Goal: Task Accomplishment & Management: Use online tool/utility

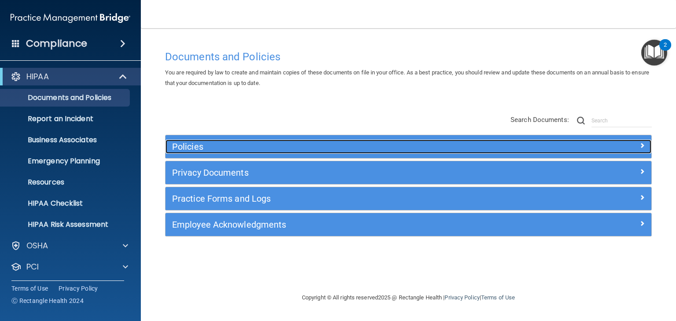
click at [190, 145] on h5 "Policies" at bounding box center [347, 147] width 351 height 10
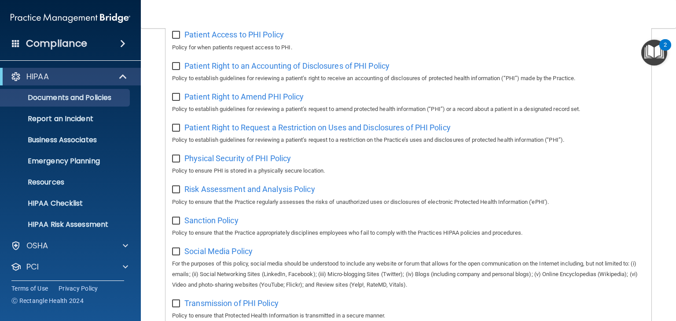
scroll to position [282, 0]
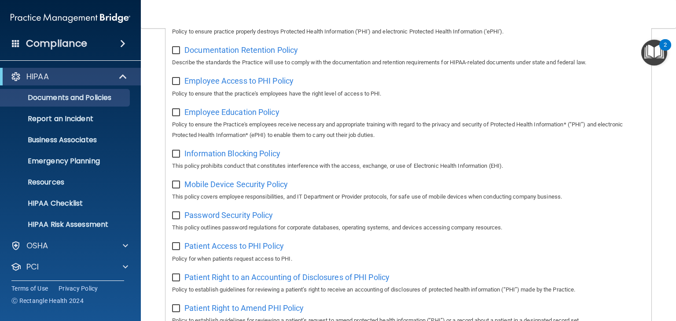
click at [656, 53] on img "Open Resource Center, 2 new notifications" at bounding box center [654, 53] width 26 height 26
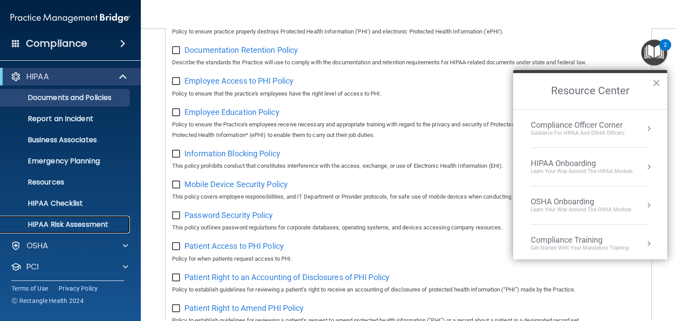
click at [59, 224] on p "HIPAA Risk Assessment" at bounding box center [66, 224] width 120 height 9
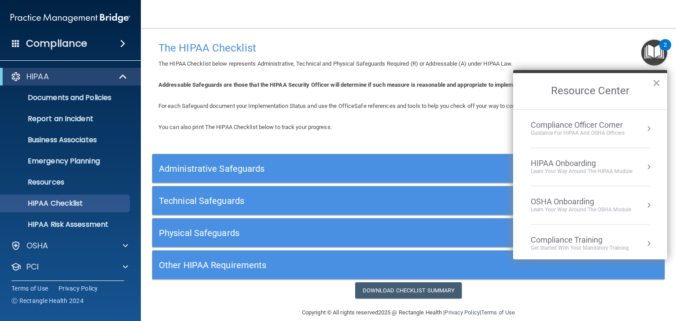
click at [206, 170] on h5 "Administrative Safeguards" at bounding box center [344, 169] width 371 height 10
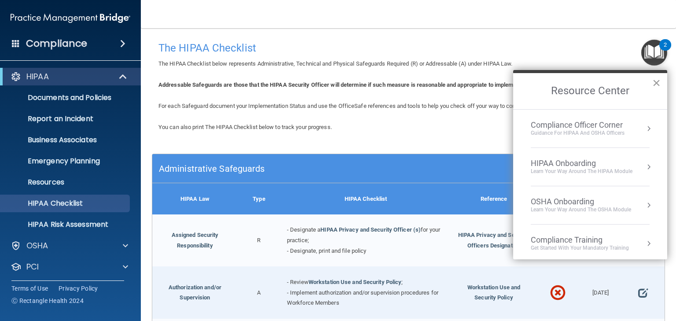
click at [655, 81] on button "×" at bounding box center [656, 83] width 8 height 14
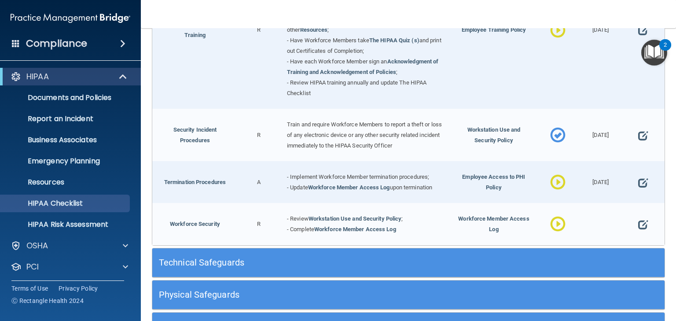
scroll to position [844, 0]
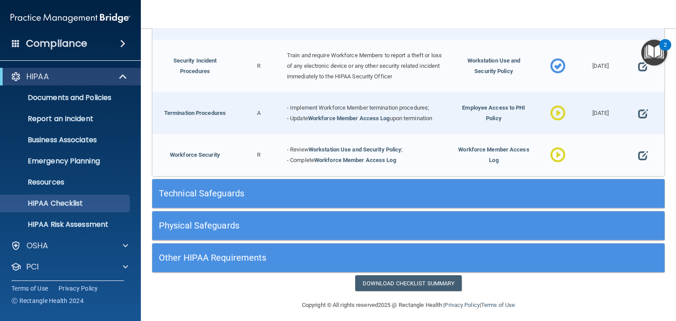
click at [215, 191] on h5 "Technical Safeguards" at bounding box center [344, 193] width 371 height 10
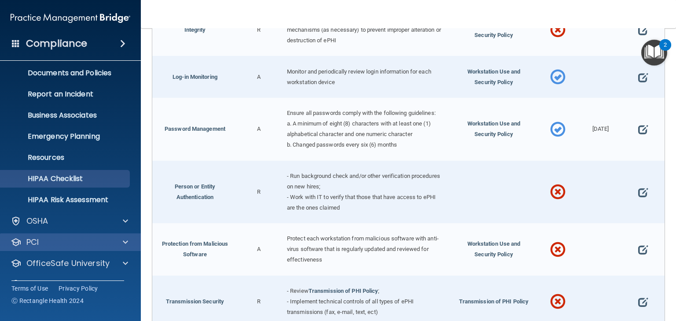
scroll to position [44, 0]
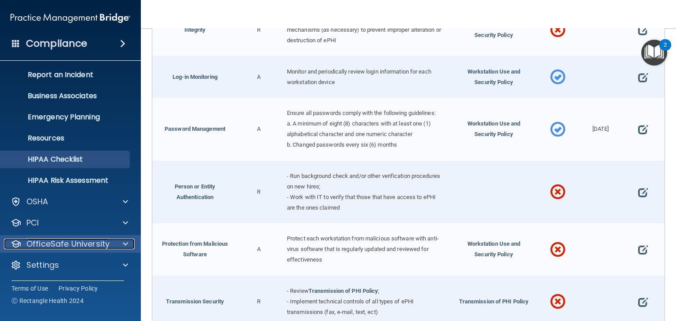
click at [83, 241] on p "OfficeSafe University" at bounding box center [67, 243] width 83 height 11
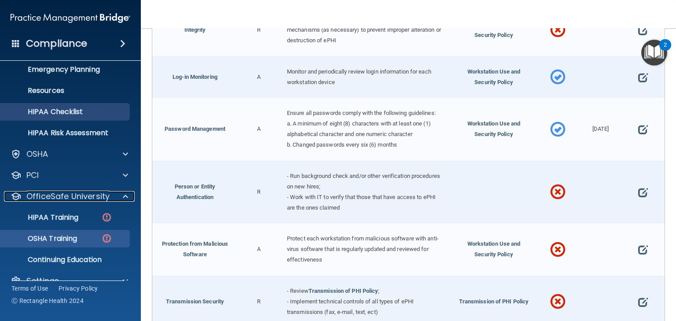
scroll to position [107, 0]
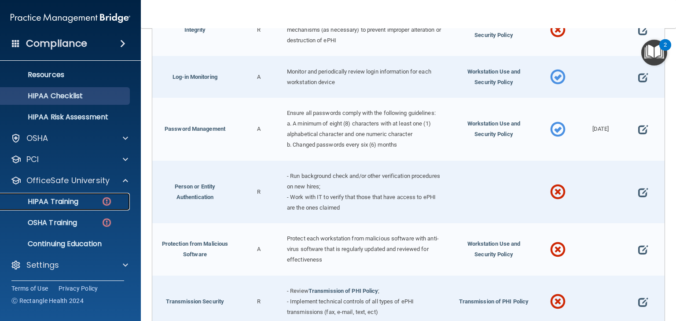
click at [75, 201] on p "HIPAA Training" at bounding box center [42, 201] width 73 height 9
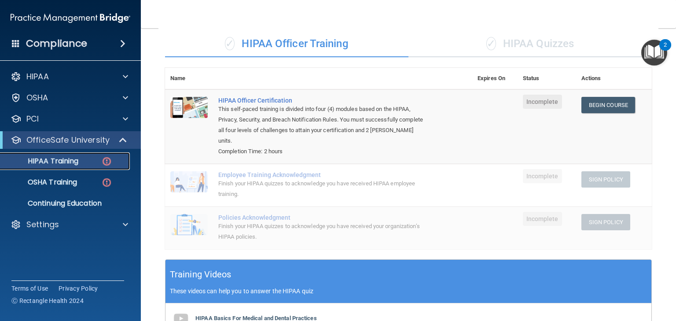
scroll to position [15, 0]
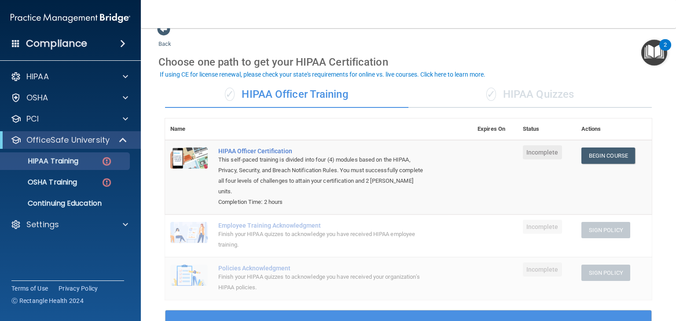
click at [510, 95] on div "✓ HIPAA Quizzes" at bounding box center [529, 94] width 243 height 26
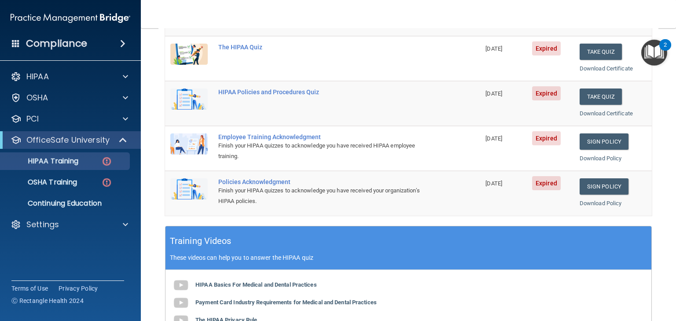
scroll to position [23, 0]
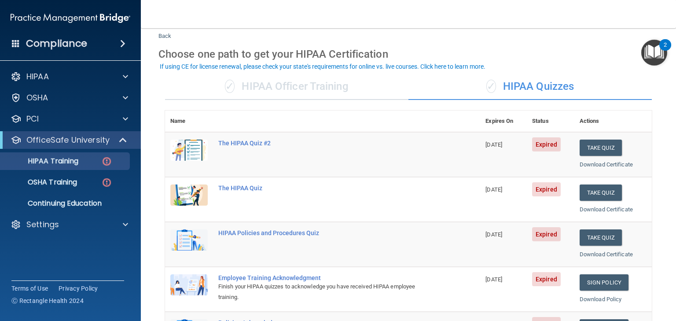
click at [308, 87] on div "✓ HIPAA Officer Training" at bounding box center [286, 86] width 243 height 26
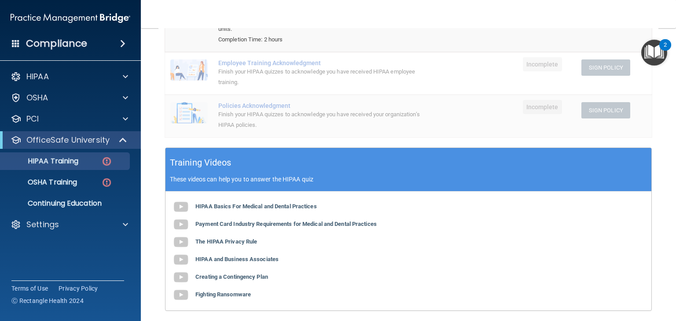
scroll to position [66, 0]
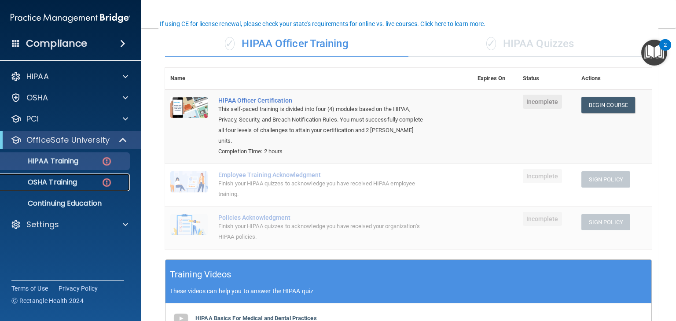
click at [48, 184] on p "OSHA Training" at bounding box center [41, 182] width 71 height 9
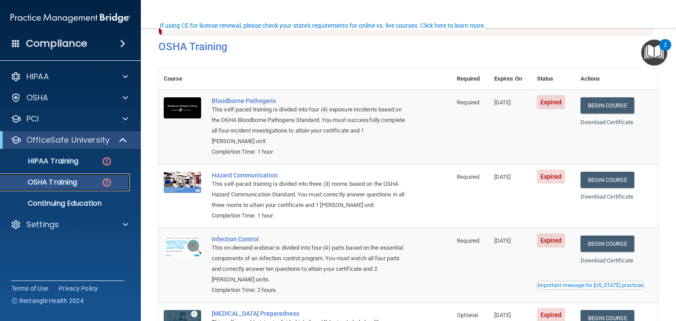
scroll to position [70, 0]
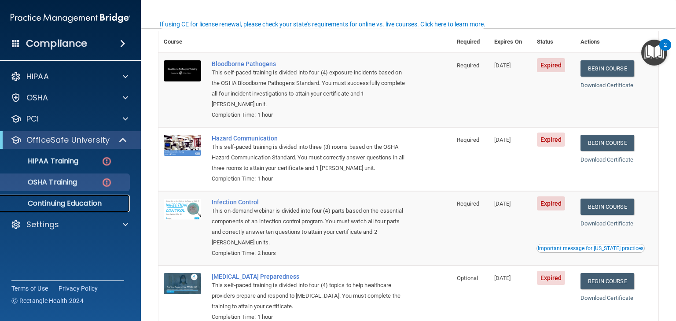
click at [49, 204] on p "Continuing Education" at bounding box center [66, 203] width 120 height 9
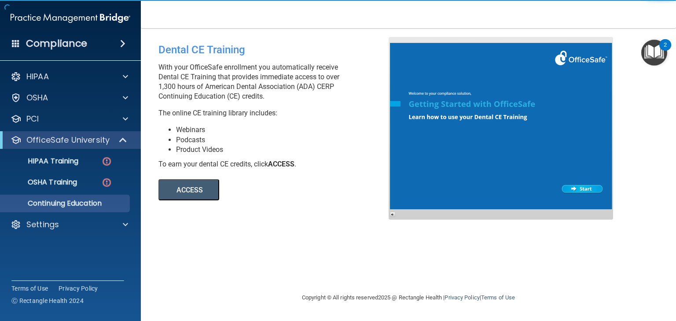
click at [178, 190] on button "ACCESS" at bounding box center [188, 189] width 61 height 21
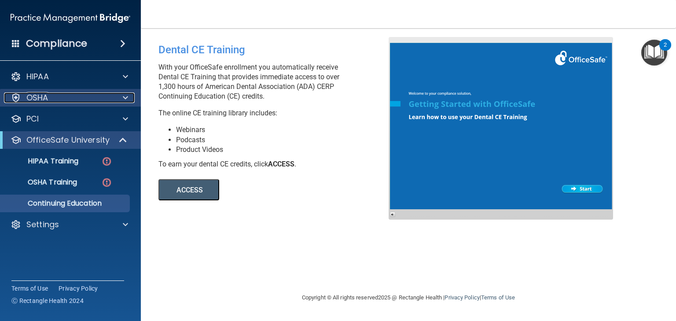
click at [46, 95] on p "OSHA" at bounding box center [37, 97] width 22 height 11
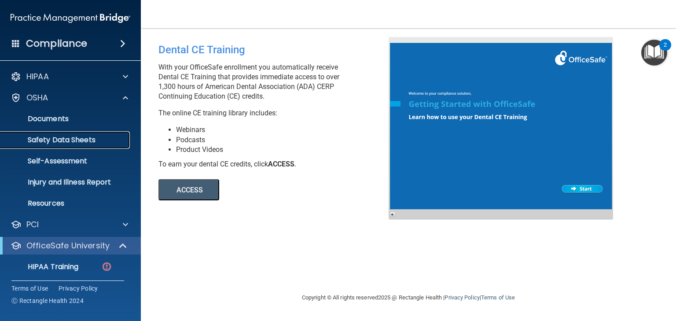
click at [81, 140] on p "Safety Data Sheets" at bounding box center [66, 140] width 120 height 9
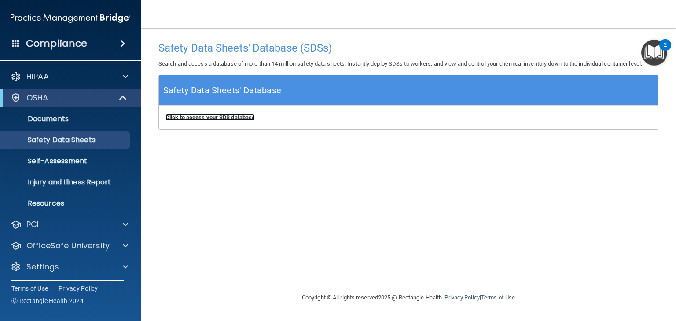
click at [220, 118] on b "Click to access your SDS database" at bounding box center [209, 117] width 89 height 7
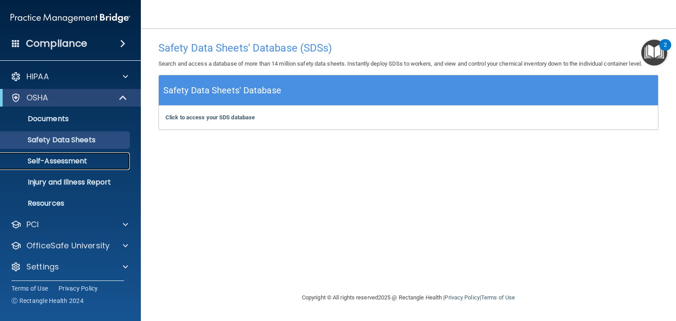
click at [51, 164] on p "Self-Assessment" at bounding box center [66, 161] width 120 height 9
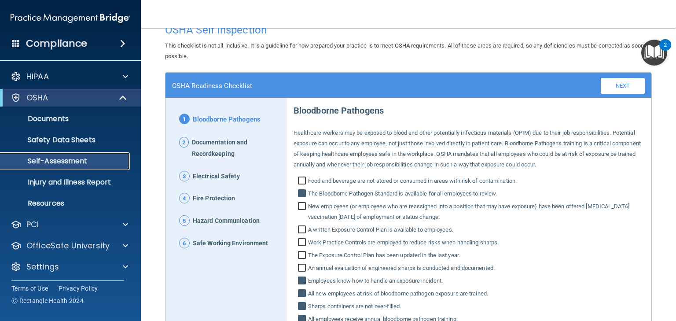
scroll to position [88, 0]
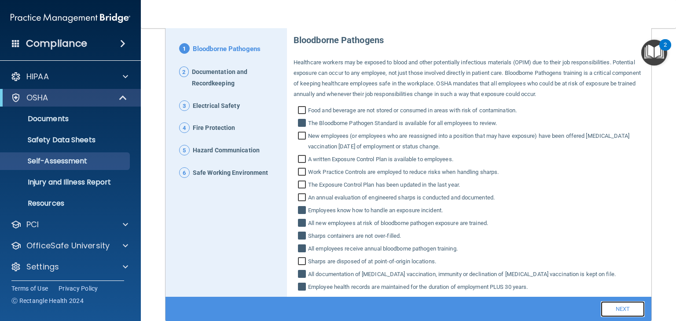
click at [618, 309] on link "Next" at bounding box center [623, 309] width 44 height 16
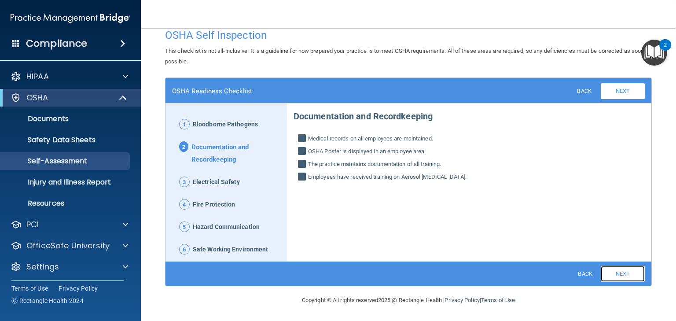
click at [614, 270] on link "Next" at bounding box center [623, 274] width 44 height 16
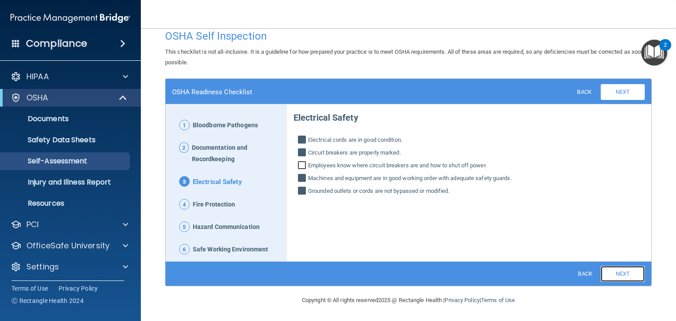
click at [612, 270] on link "Next" at bounding box center [623, 274] width 44 height 16
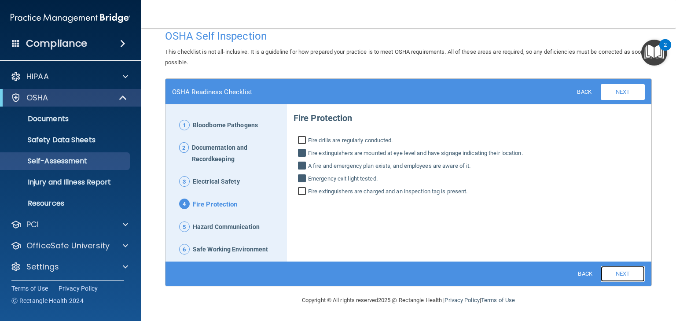
click at [611, 271] on link "Next" at bounding box center [623, 274] width 44 height 16
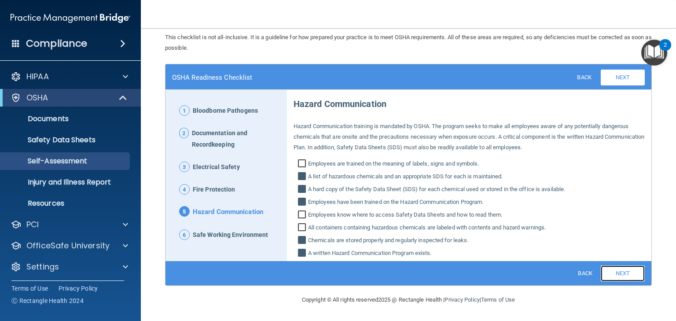
click at [611, 271] on link "Next" at bounding box center [623, 273] width 44 height 16
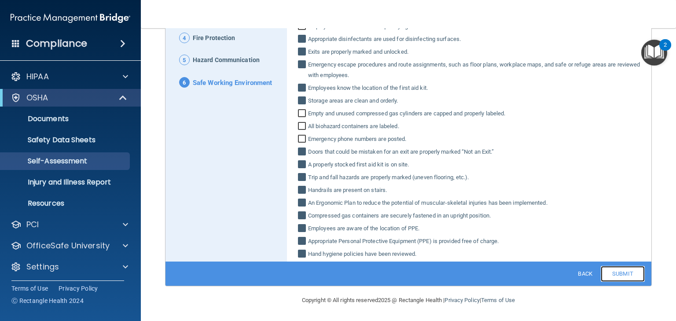
click at [607, 279] on link "Submit" at bounding box center [623, 274] width 44 height 16
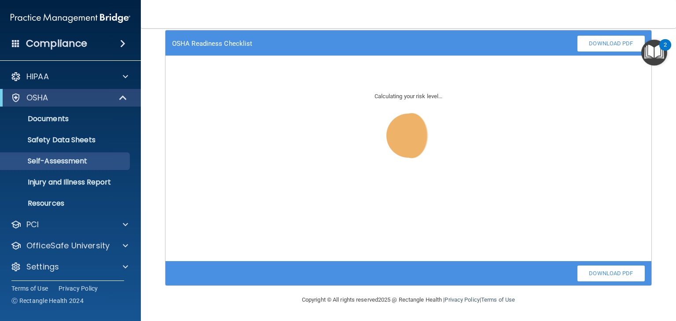
scroll to position [60, 0]
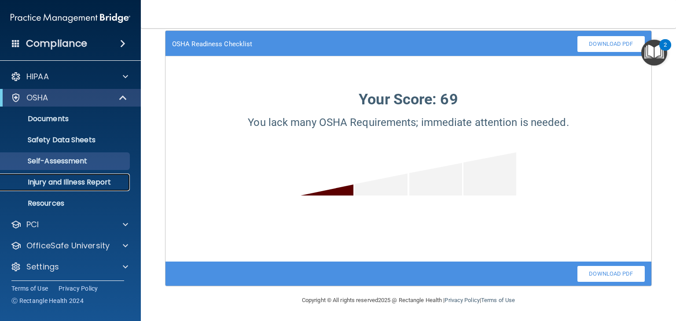
click at [81, 178] on p "Injury and Illness Report" at bounding box center [66, 182] width 120 height 9
